Goal: Transaction & Acquisition: Purchase product/service

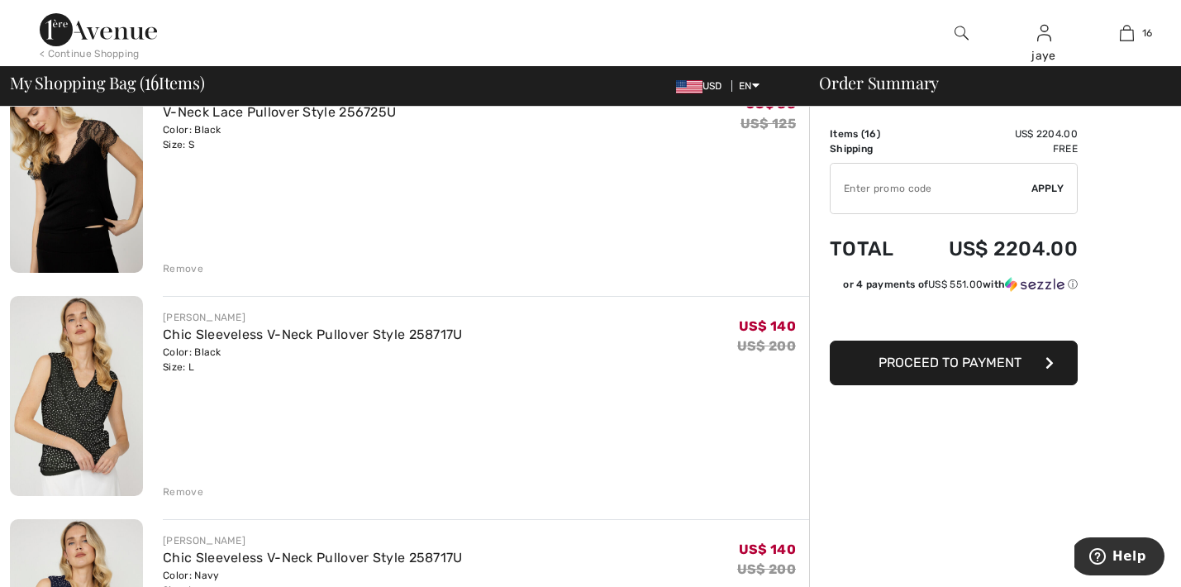
scroll to position [3067, 0]
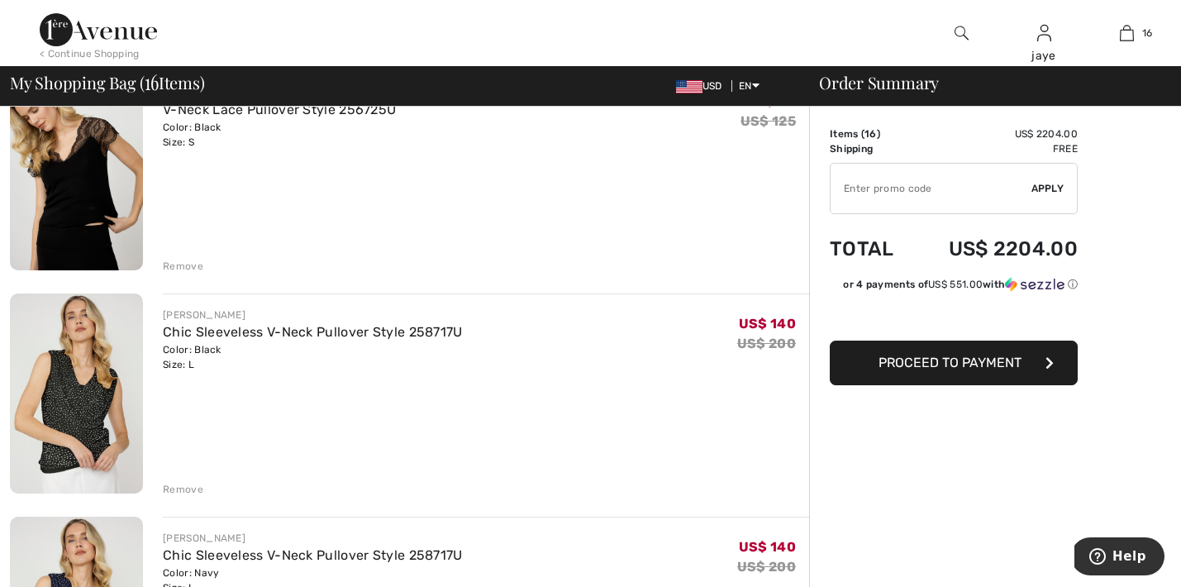
click at [190, 490] on div "Remove" at bounding box center [183, 489] width 40 height 15
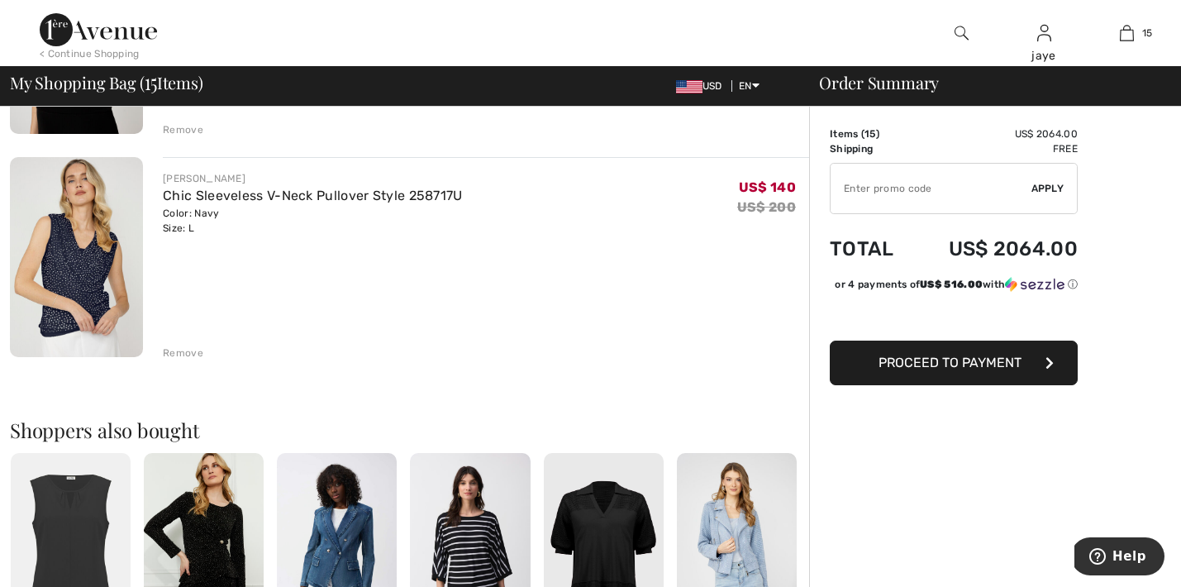
scroll to position [3207, 0]
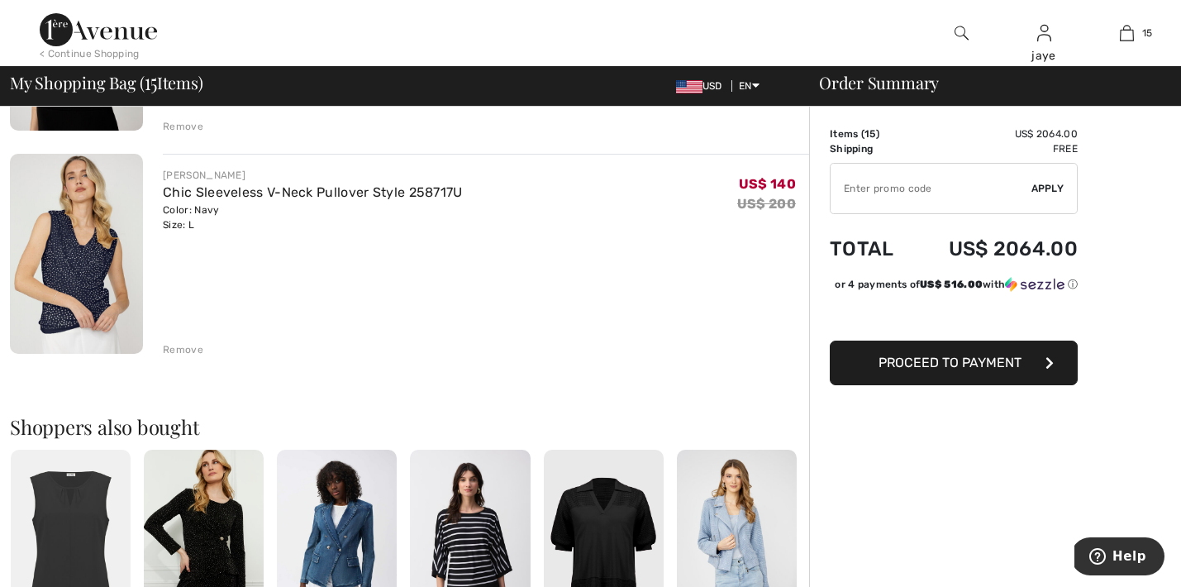
click at [181, 355] on div "Remove" at bounding box center [183, 349] width 40 height 15
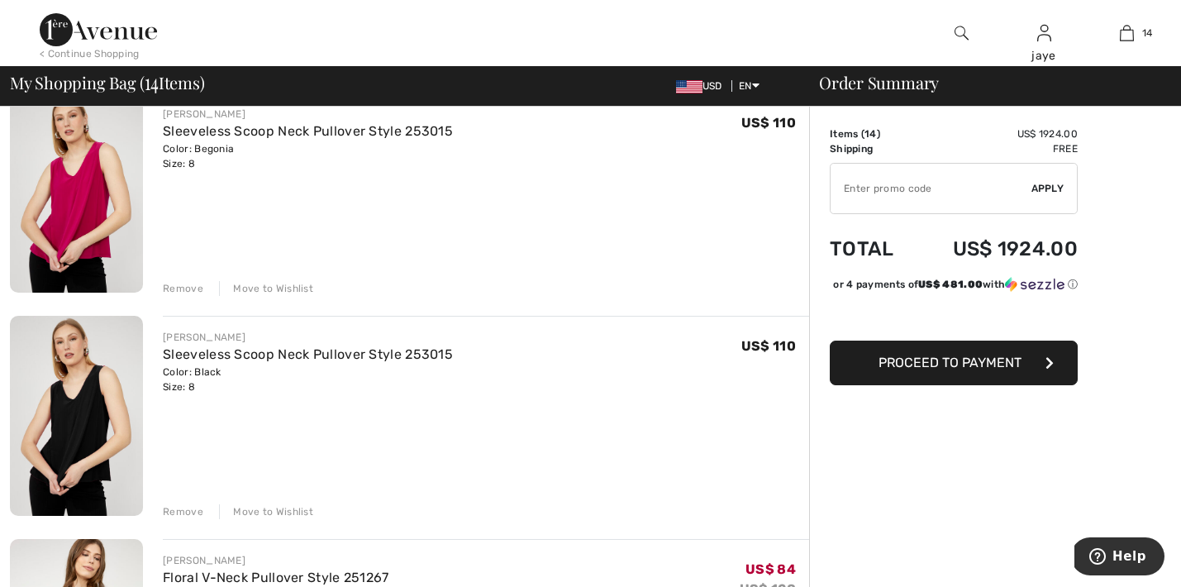
scroll to position [1925, 0]
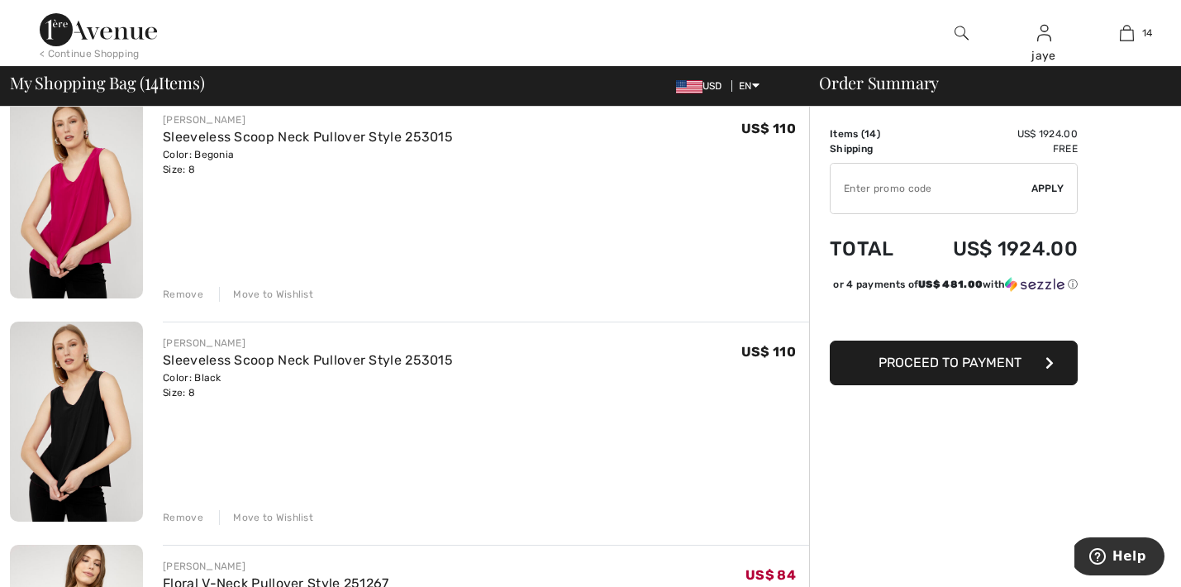
click at [266, 293] on div "Move to Wishlist" at bounding box center [266, 294] width 94 height 15
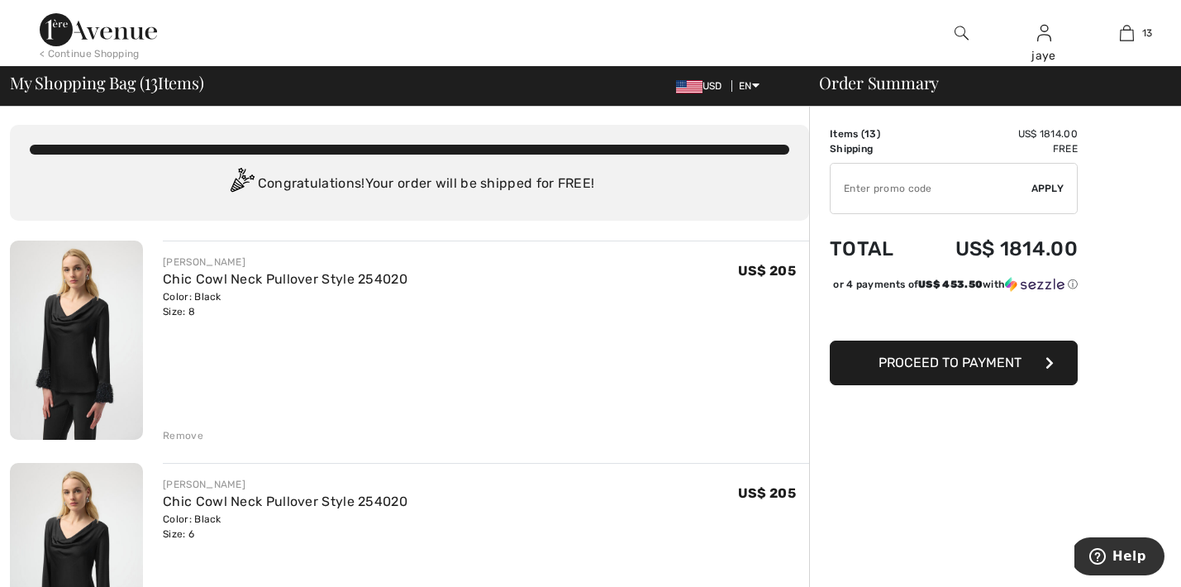
scroll to position [14, 0]
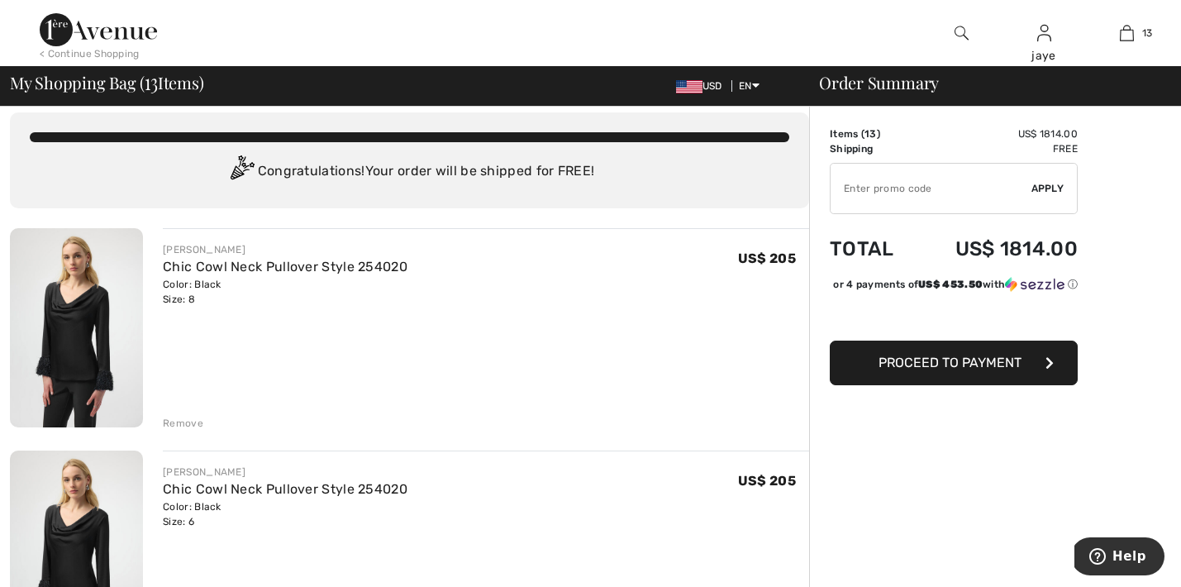
click at [191, 421] on div "Remove" at bounding box center [183, 423] width 40 height 15
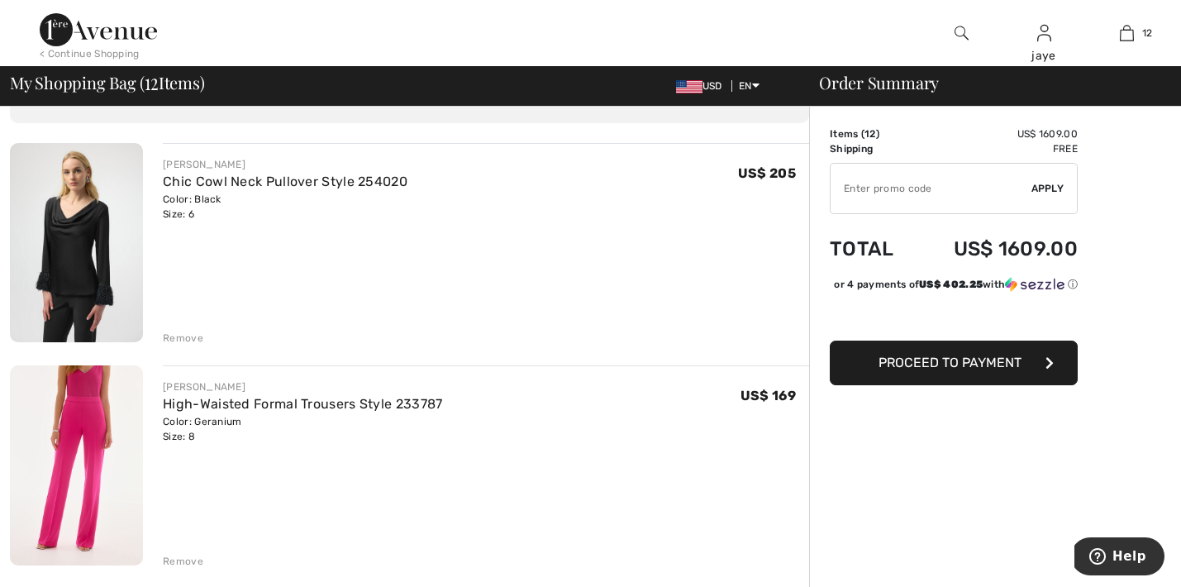
scroll to position [100, 0]
click at [197, 337] on div "Remove" at bounding box center [183, 337] width 40 height 15
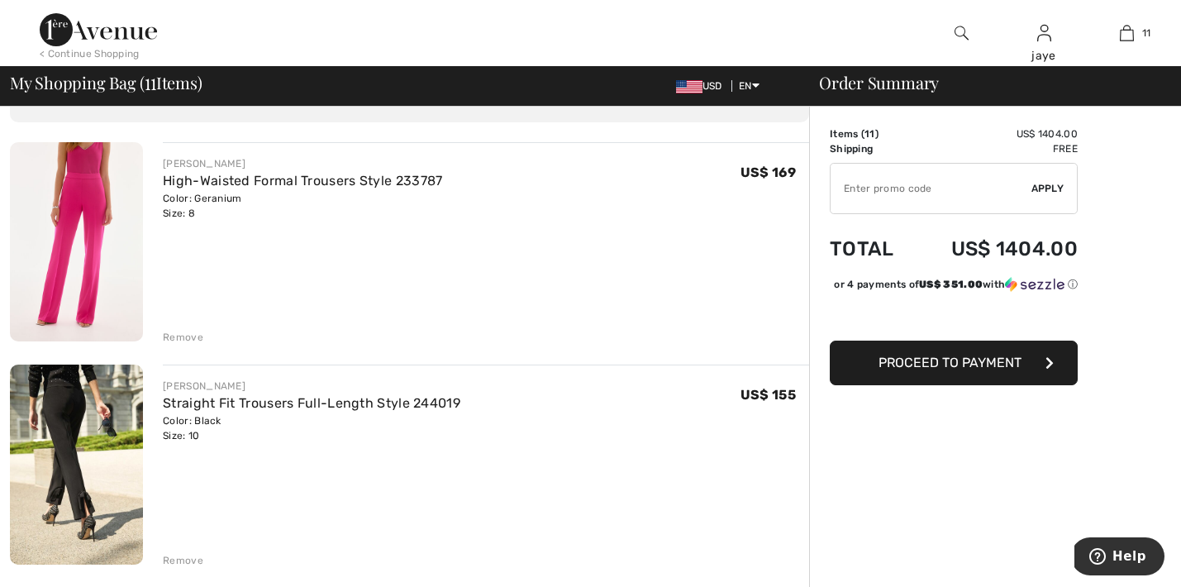
click at [197, 337] on div "Remove" at bounding box center [183, 337] width 40 height 15
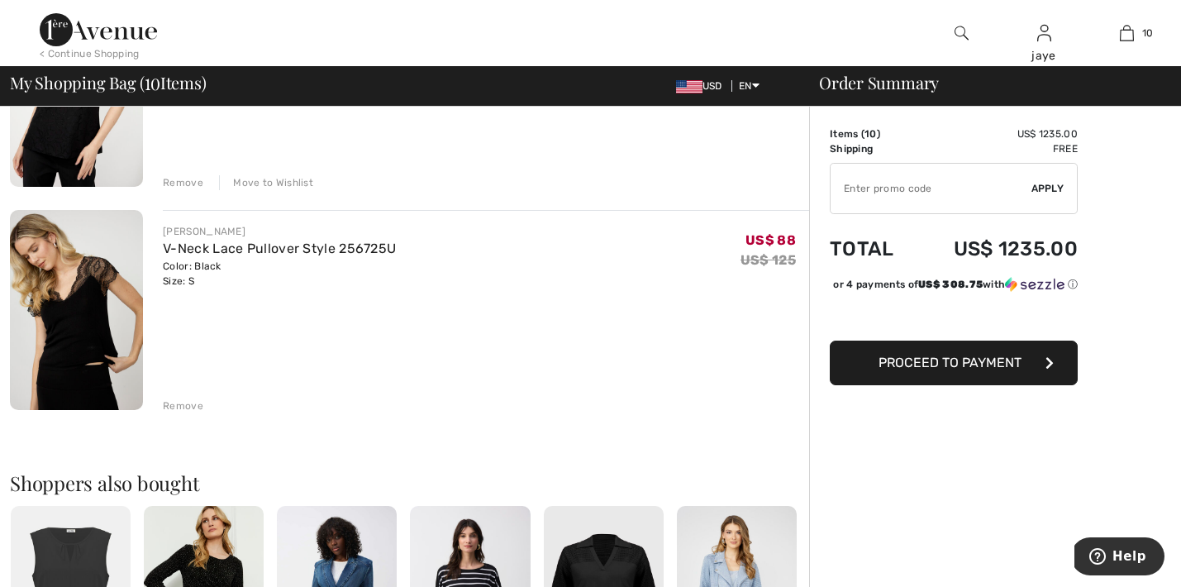
scroll to position [2039, 0]
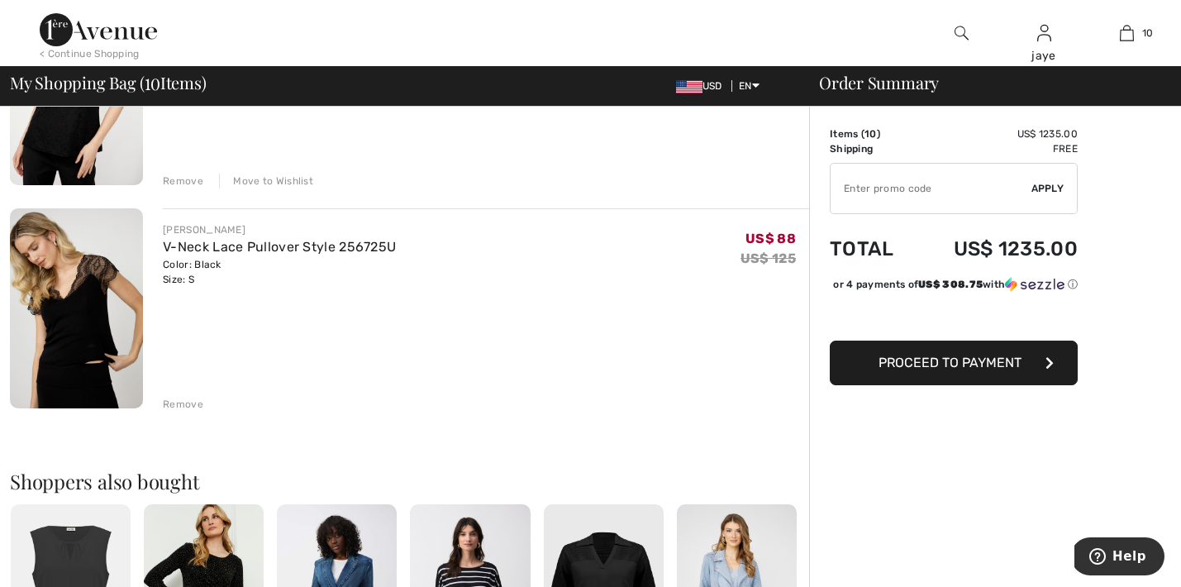
click at [961, 385] on button "Proceed to Payment" at bounding box center [954, 362] width 248 height 45
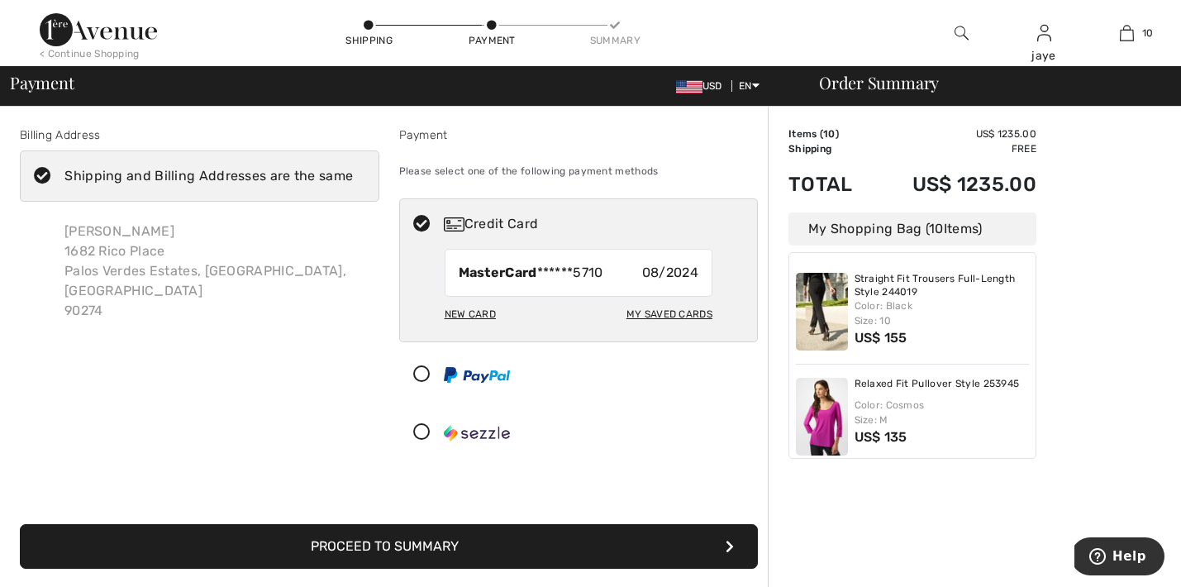
click at [589, 541] on button "Proceed to Summary" at bounding box center [389, 546] width 738 height 45
click at [589, 549] on button "Proceed to Summary" at bounding box center [389, 546] width 738 height 45
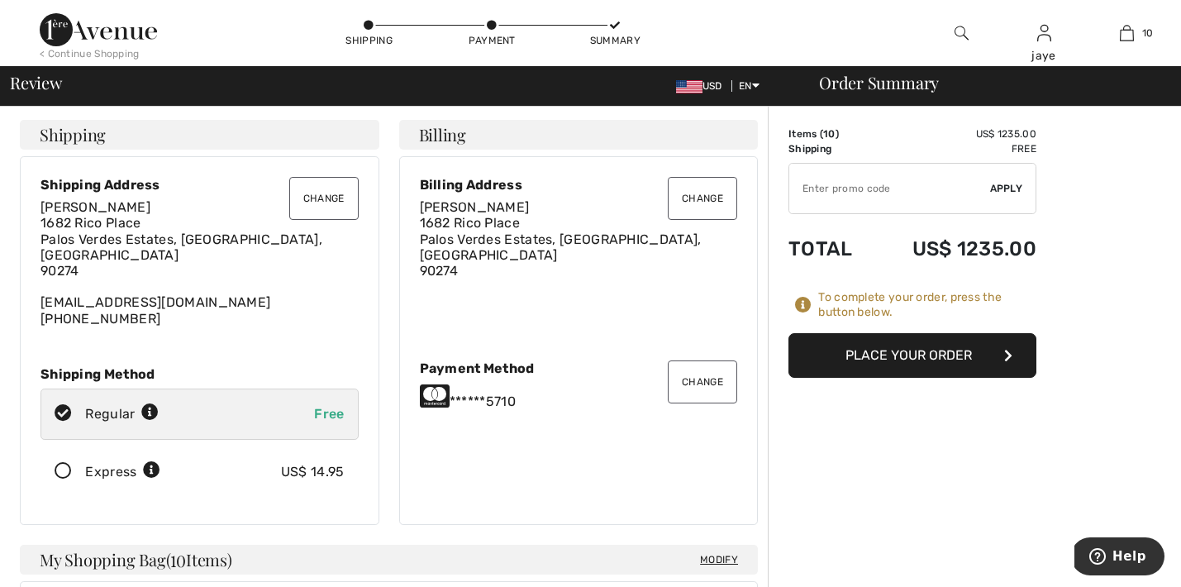
click at [914, 363] on button "Place Your Order" at bounding box center [912, 355] width 248 height 45
